Goal: Task Accomplishment & Management: Manage account settings

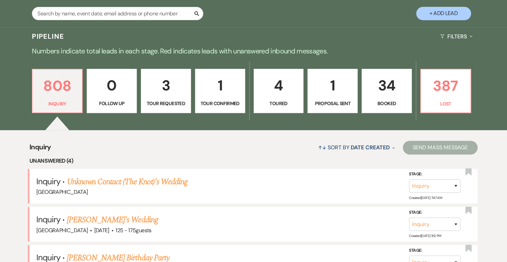
click at [386, 84] on p "34" at bounding box center [386, 85] width 41 height 23
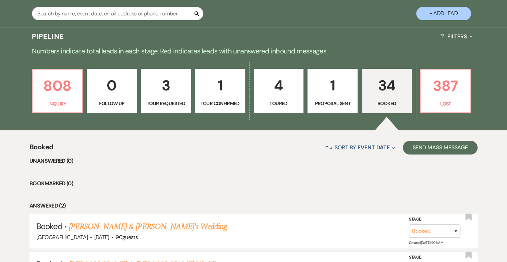
scroll to position [178, 0]
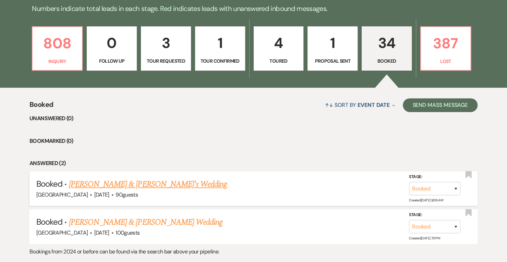
click at [159, 181] on link "[PERSON_NAME] & [PERSON_NAME]'s Wedding" at bounding box center [148, 184] width 158 height 12
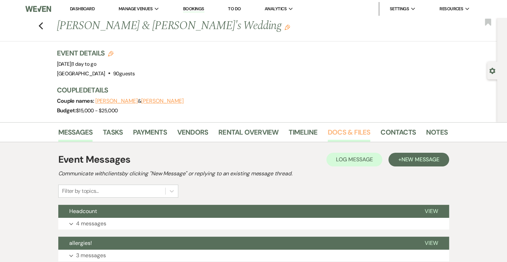
click at [333, 132] on link "Docs & Files" at bounding box center [349, 134] width 42 height 15
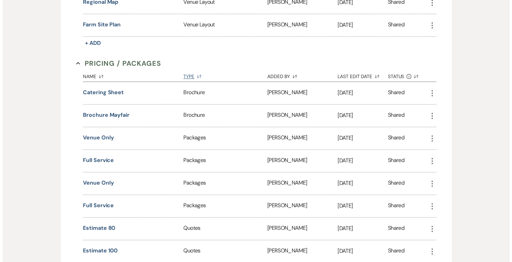
scroll to position [404, 0]
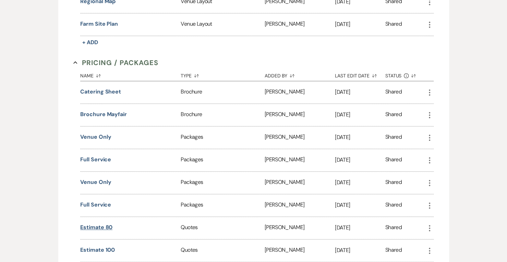
click at [106, 223] on button "estimate 80" at bounding box center [96, 227] width 32 height 8
